Goal: Information Seeking & Learning: Learn about a topic

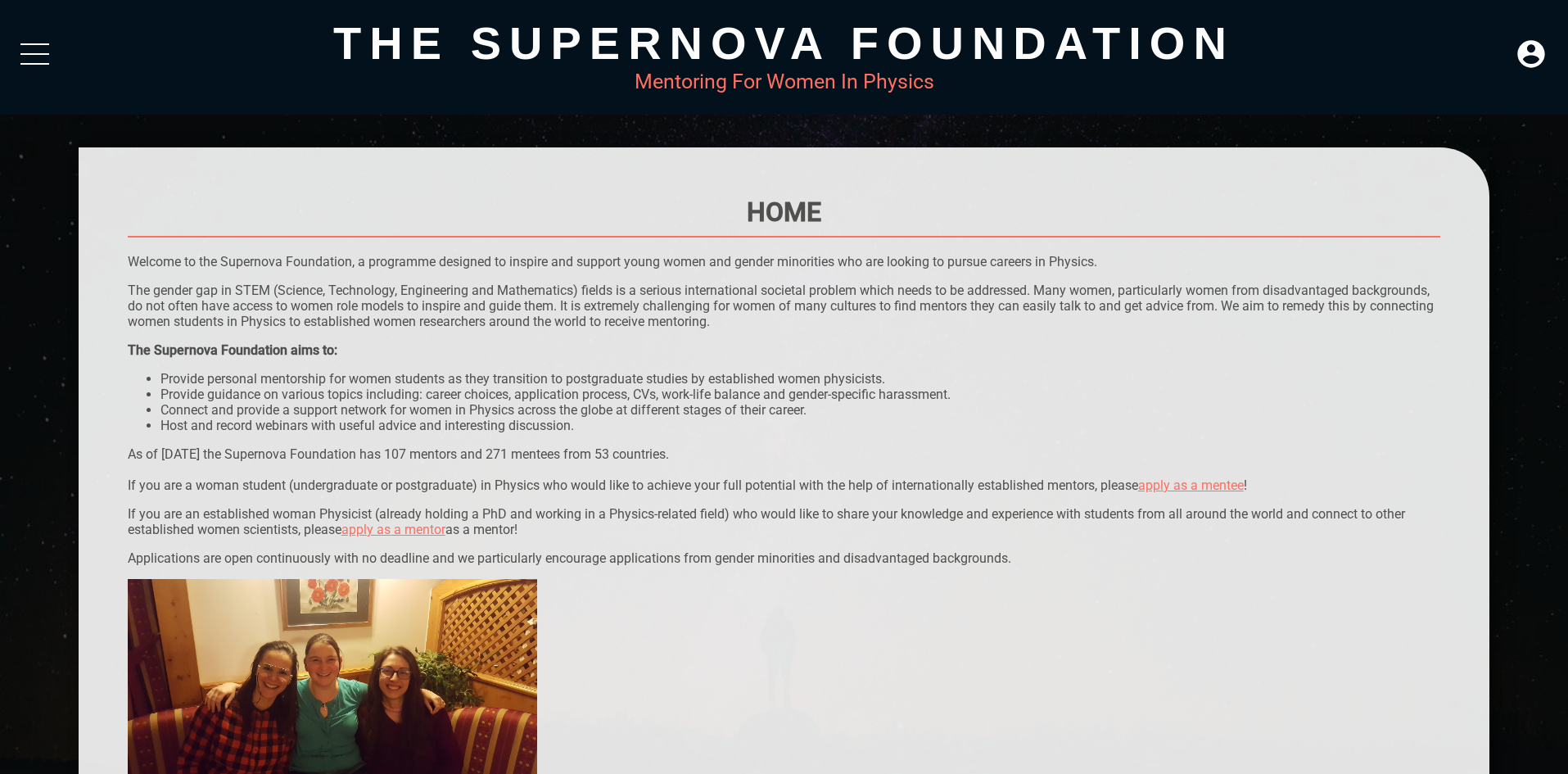
click at [54, 54] on div "The Supernova Foundation Mentoring For Women In Physics" at bounding box center [784, 57] width 1568 height 115
click at [41, 60] on div at bounding box center [35, 58] width 29 height 29
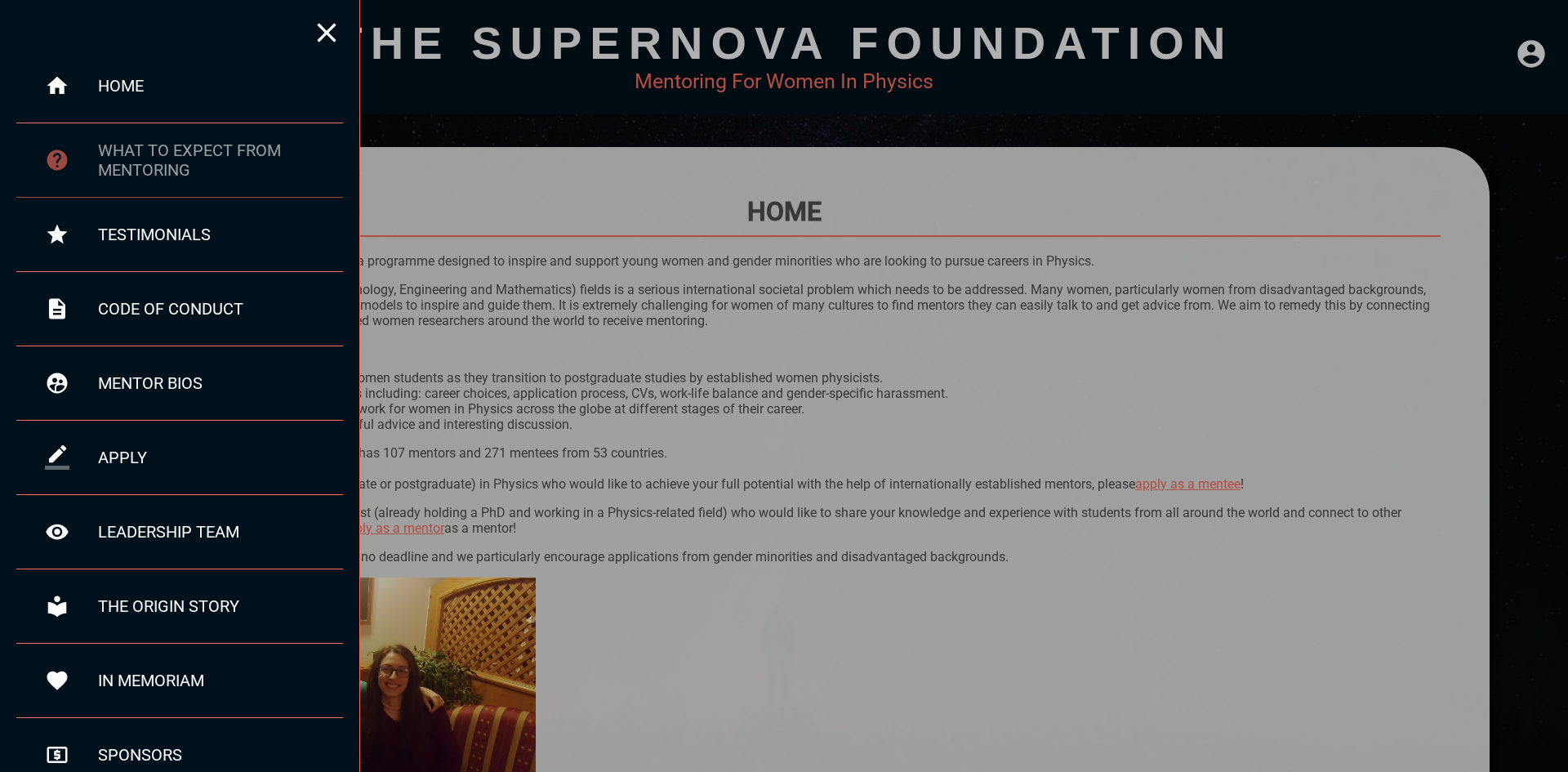
click at [225, 158] on div "what to expect from mentoring" at bounding box center [221, 160] width 245 height 39
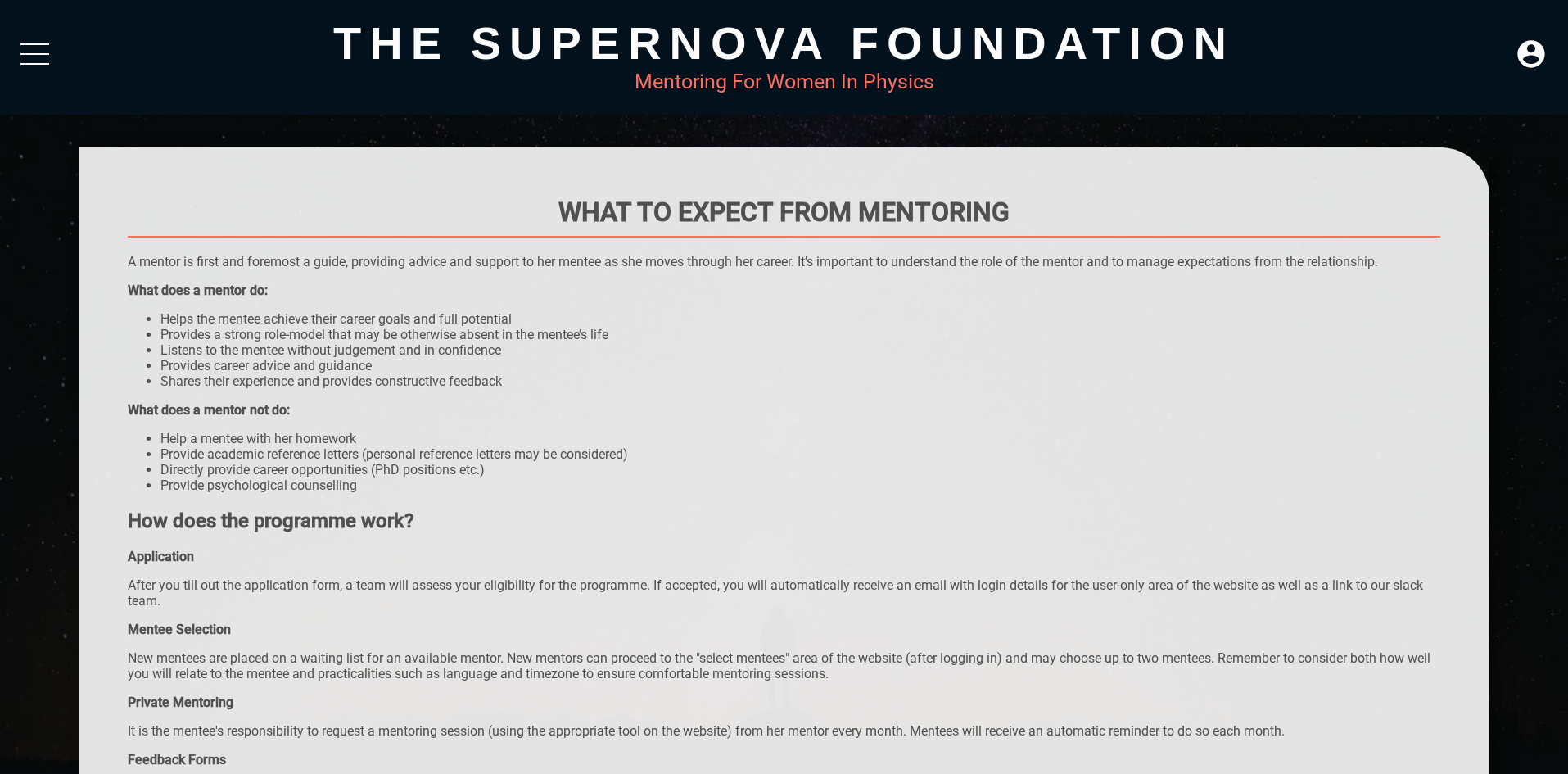
click at [21, 48] on div at bounding box center [35, 58] width 29 height 29
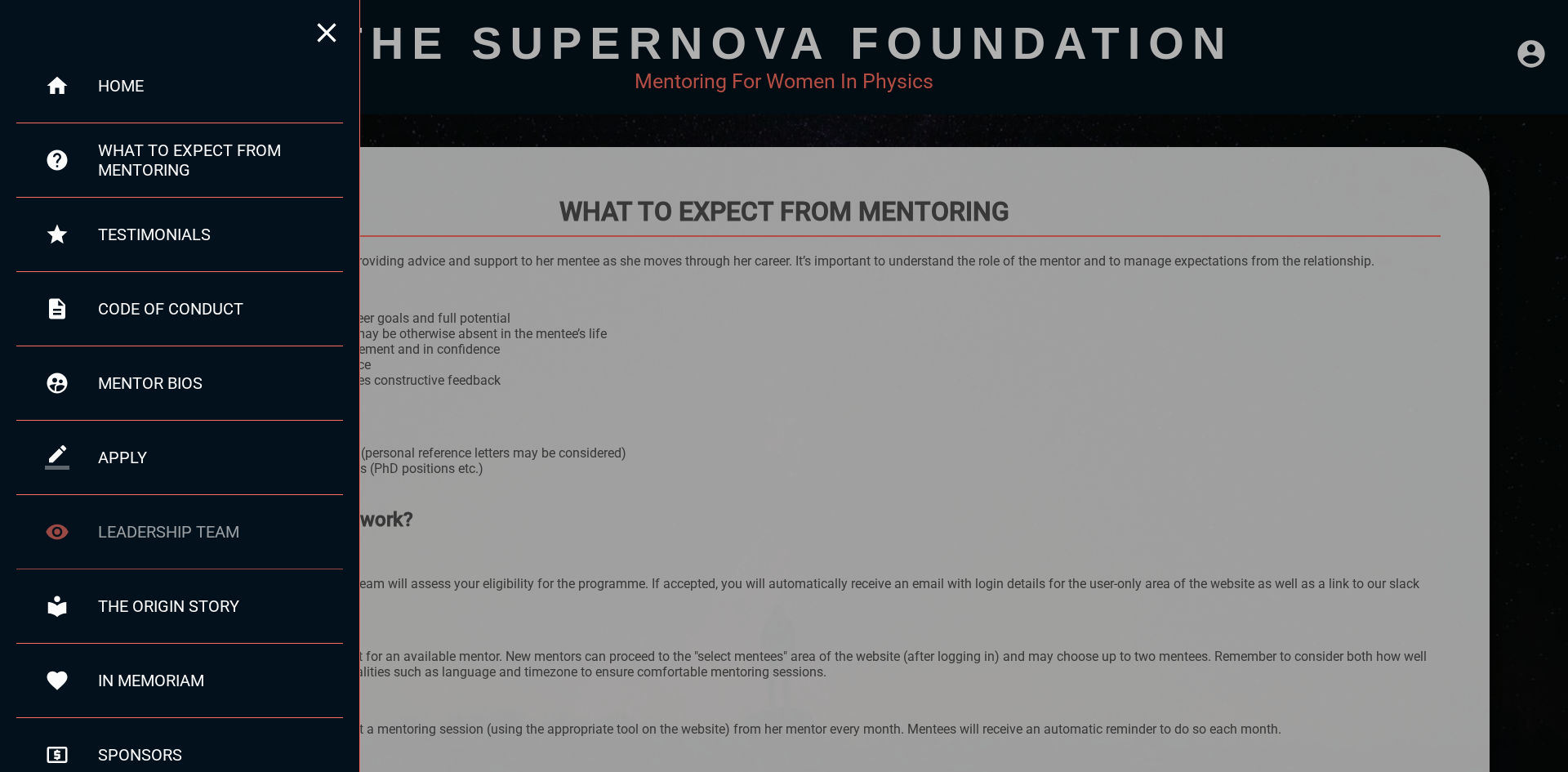
click at [202, 522] on div "leadership team" at bounding box center [221, 531] width 245 height 20
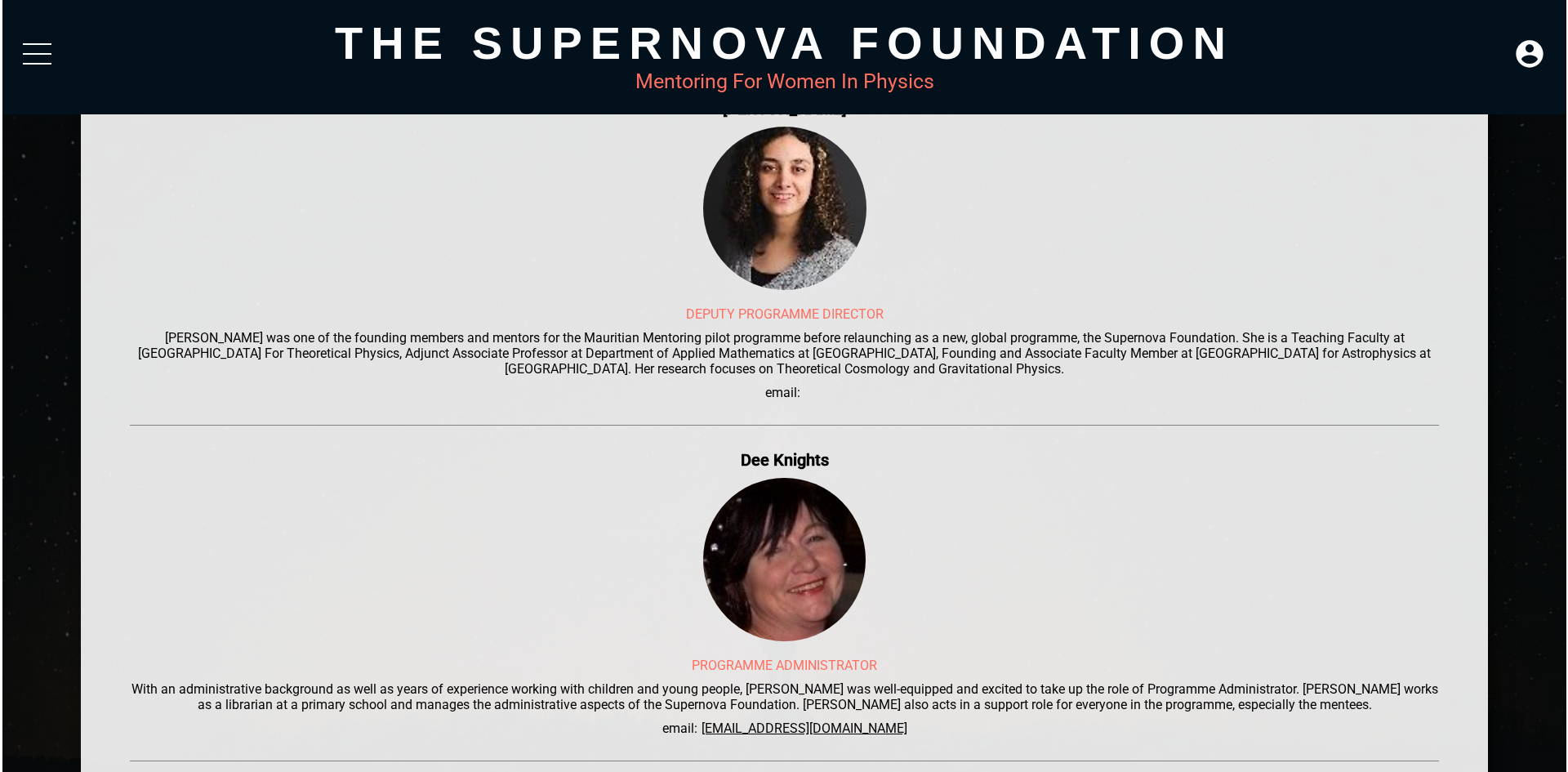
scroll to position [163, 0]
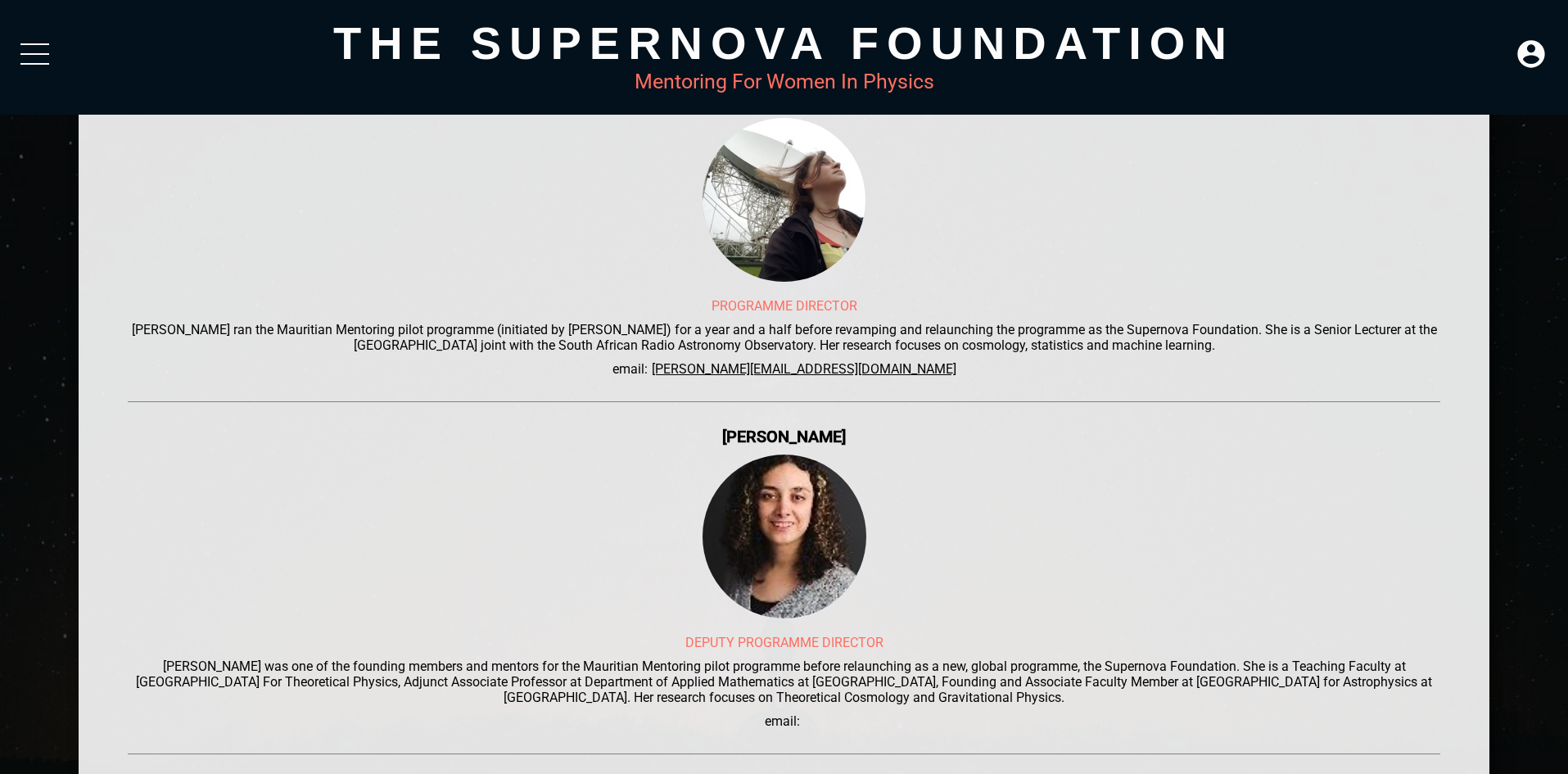
click at [39, 57] on div at bounding box center [35, 58] width 29 height 29
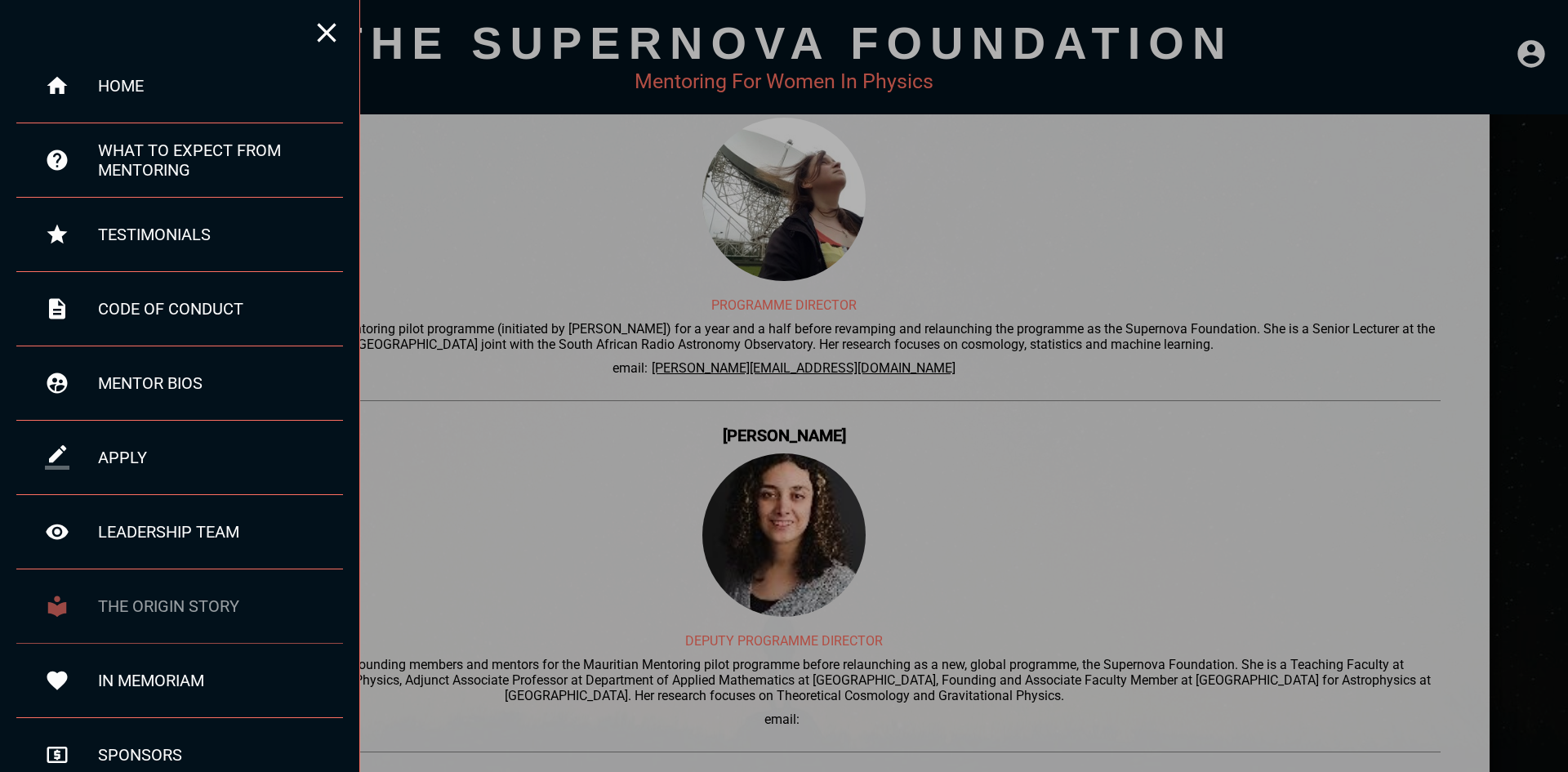
click at [184, 595] on div "the origin story" at bounding box center [179, 606] width 327 height 74
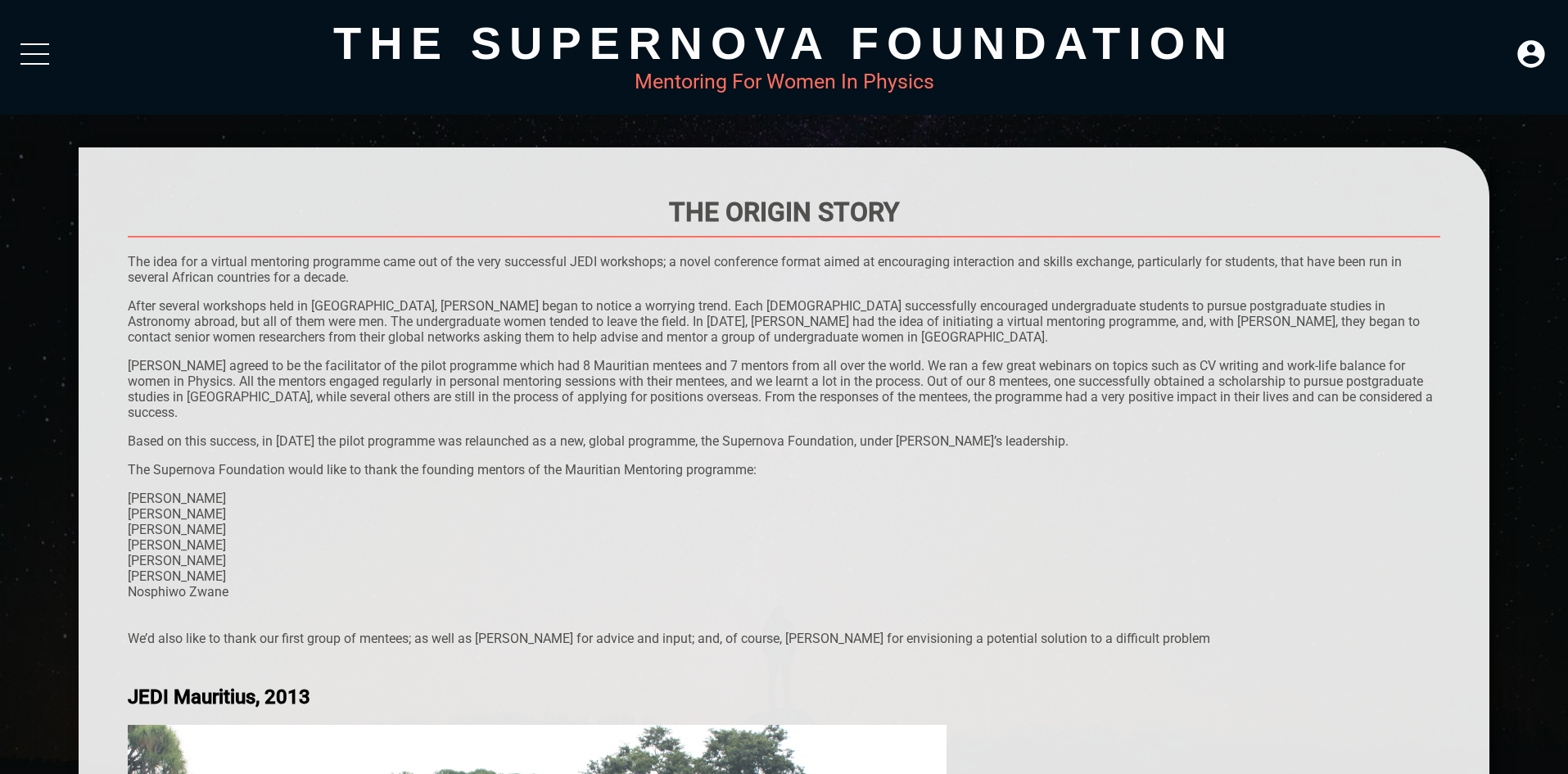
click at [31, 56] on div at bounding box center [35, 58] width 29 height 29
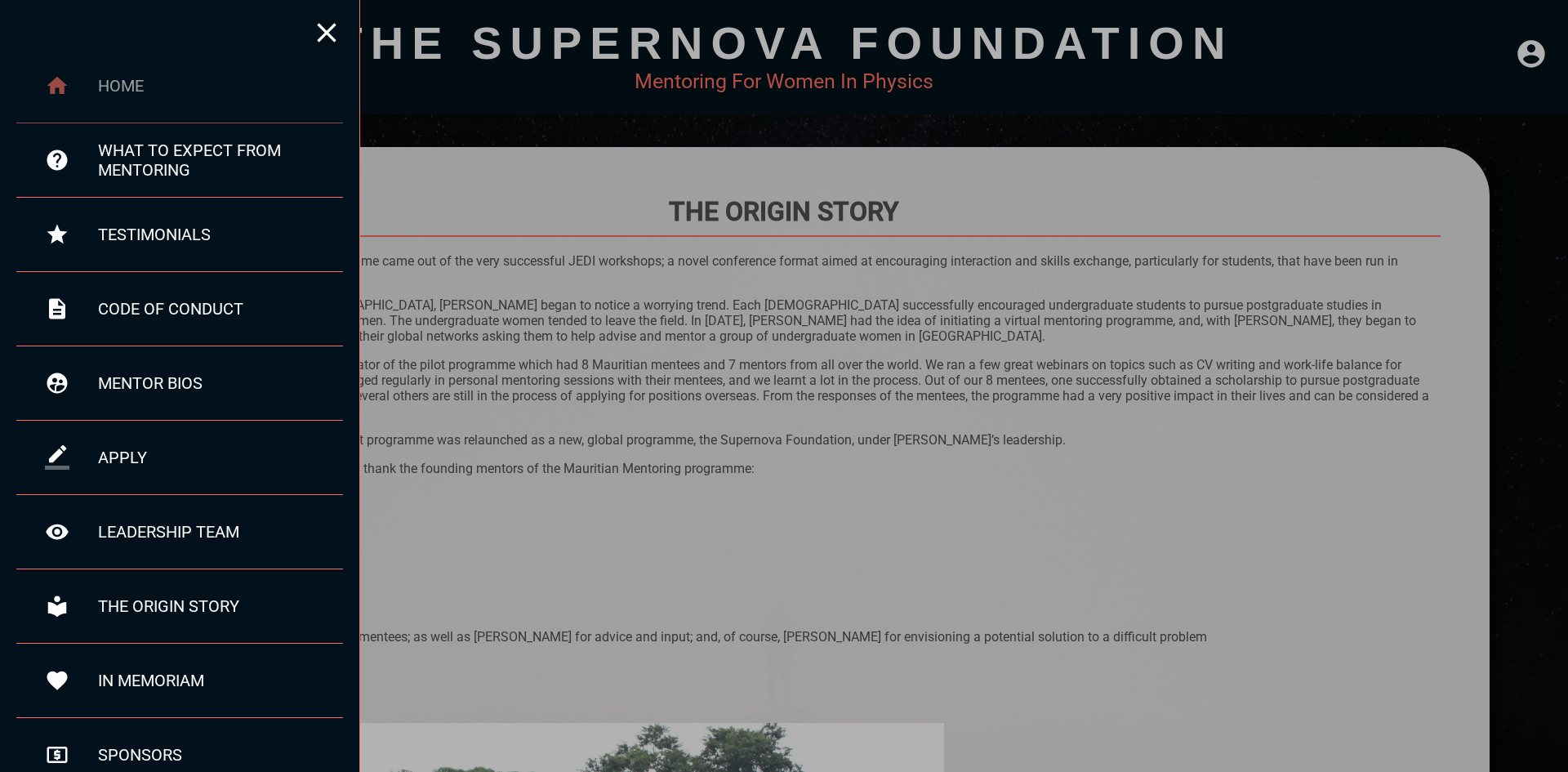
click at [108, 97] on div "home" at bounding box center [179, 86] width 327 height 74
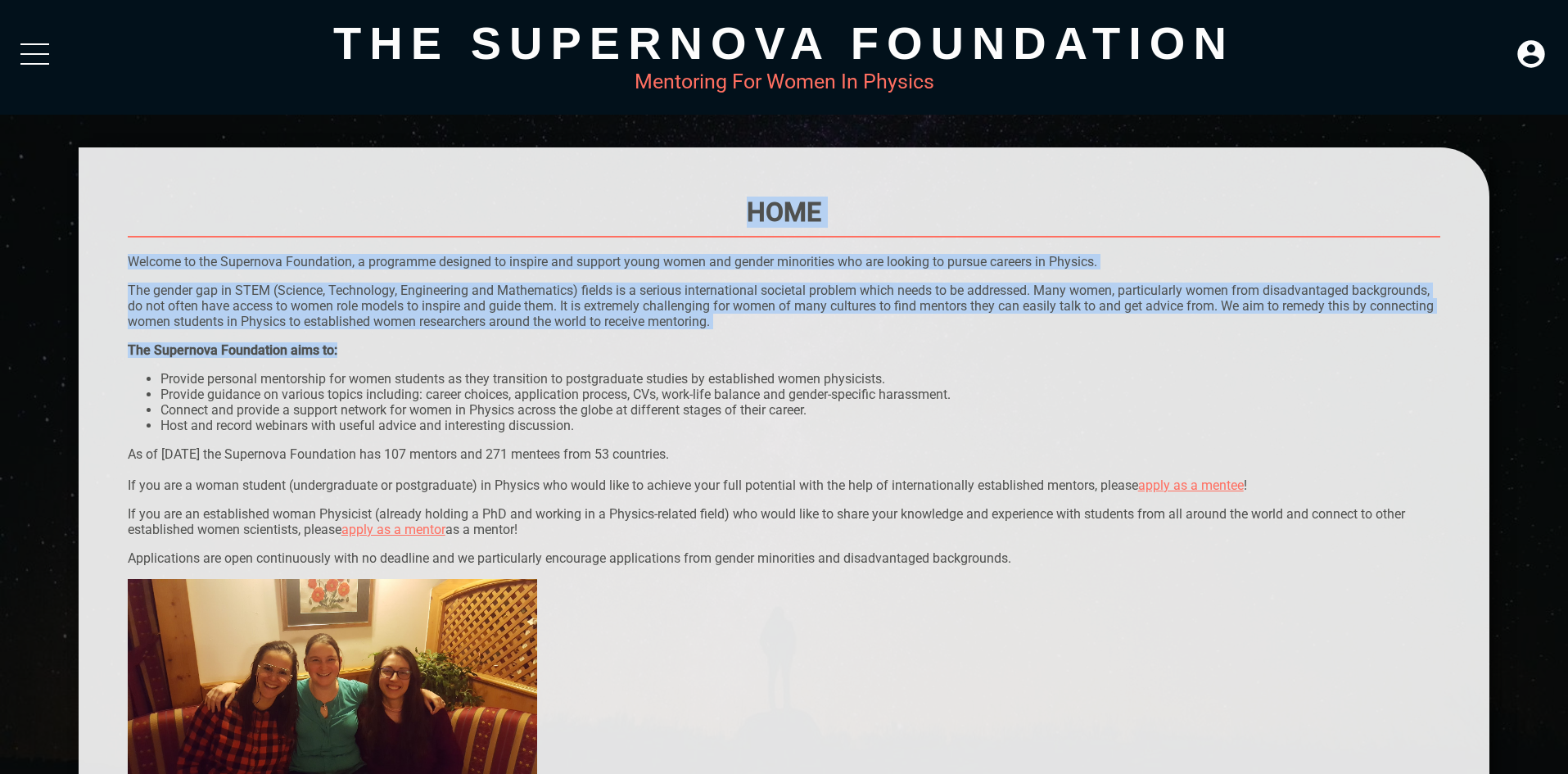
drag, startPoint x: 126, startPoint y: 287, endPoint x: 585, endPoint y: 329, distance: 460.9
click at [585, 329] on div "Home Welcome to the Supernova Foundation, a programme designed to inspire and s…" at bounding box center [784, 688] width 1412 height 1083
click at [637, 317] on p "The gender gap in STEM (Science, Technology, Engineering and Mathematics) field…" at bounding box center [784, 306] width 1313 height 47
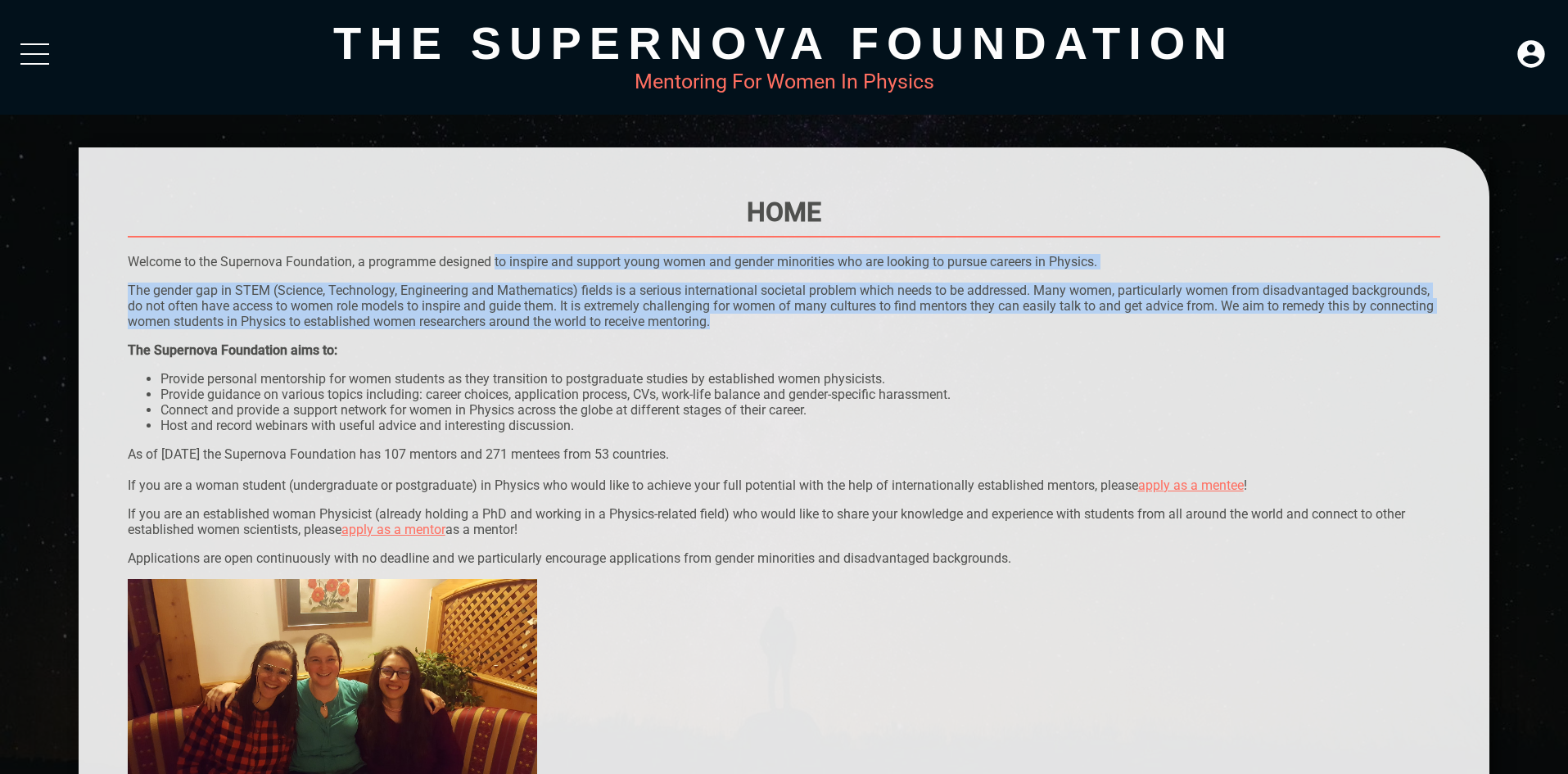
drag, startPoint x: 819, startPoint y: 325, endPoint x: 496, endPoint y: 261, distance: 329.3
copy div "to inspire and support young women and gender minorities who are looking to pur…"
